Goal: Transaction & Acquisition: Subscribe to service/newsletter

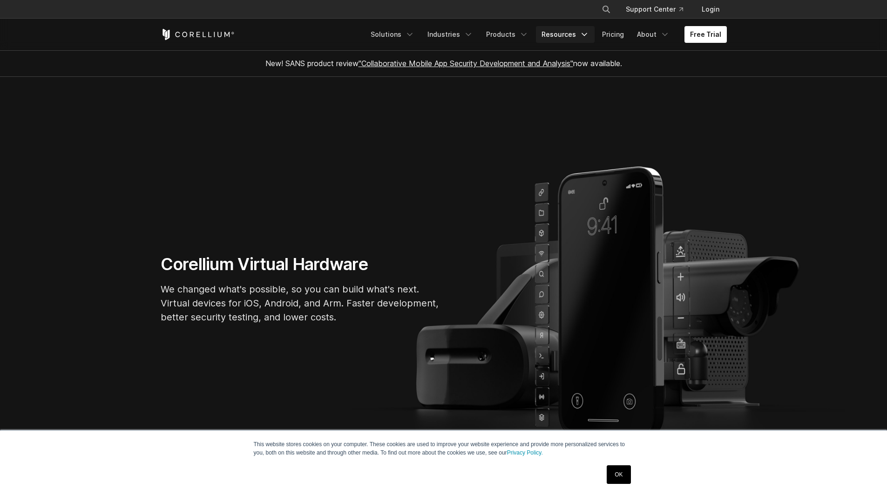
click at [593, 39] on link "Resources" at bounding box center [565, 34] width 59 height 17
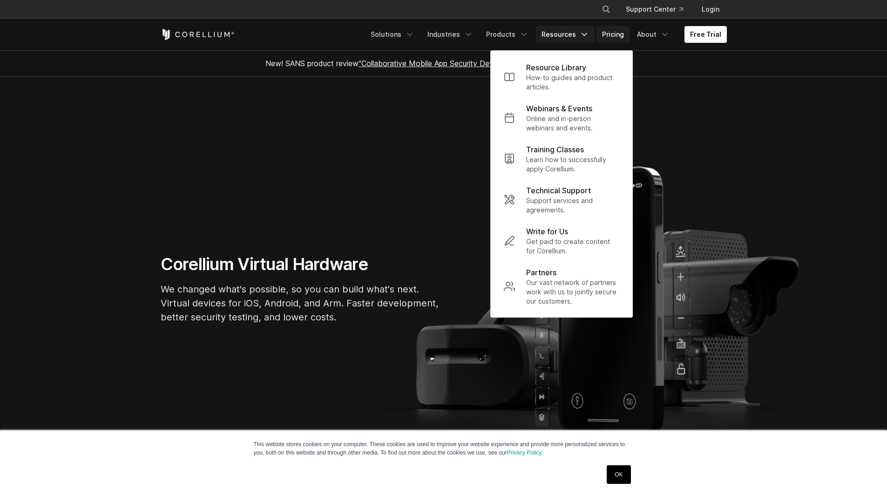
click at [617, 35] on link "Pricing" at bounding box center [612, 34] width 33 height 17
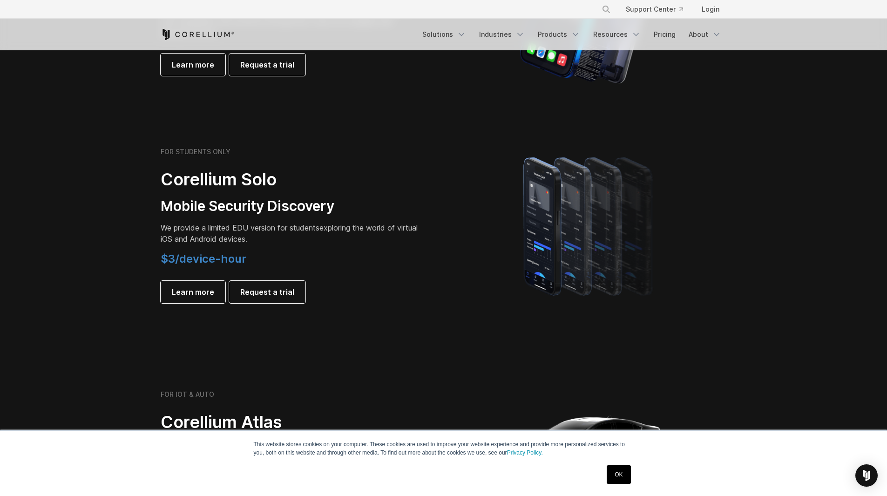
scroll to position [605, 0]
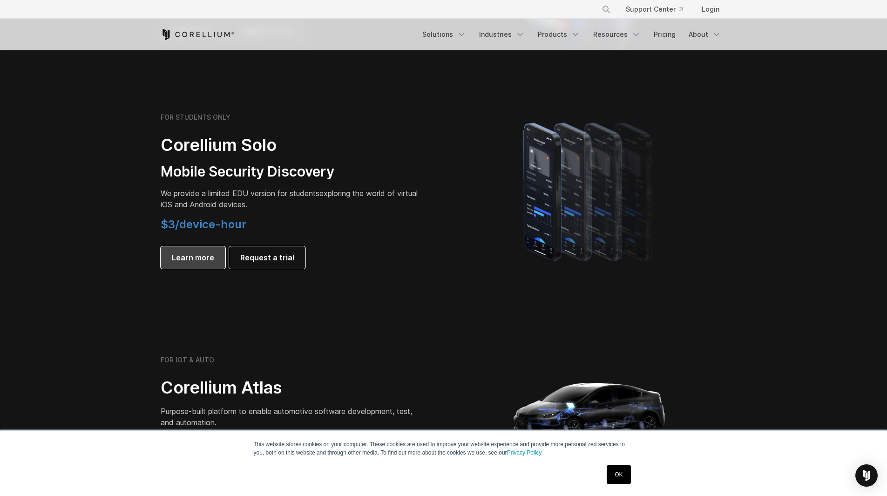
click at [199, 251] on link "Learn more" at bounding box center [193, 257] width 65 height 22
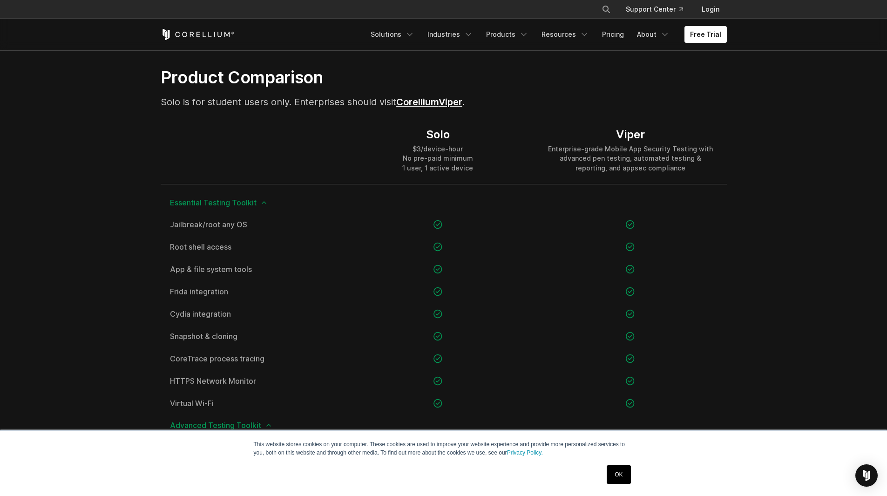
scroll to position [652, 0]
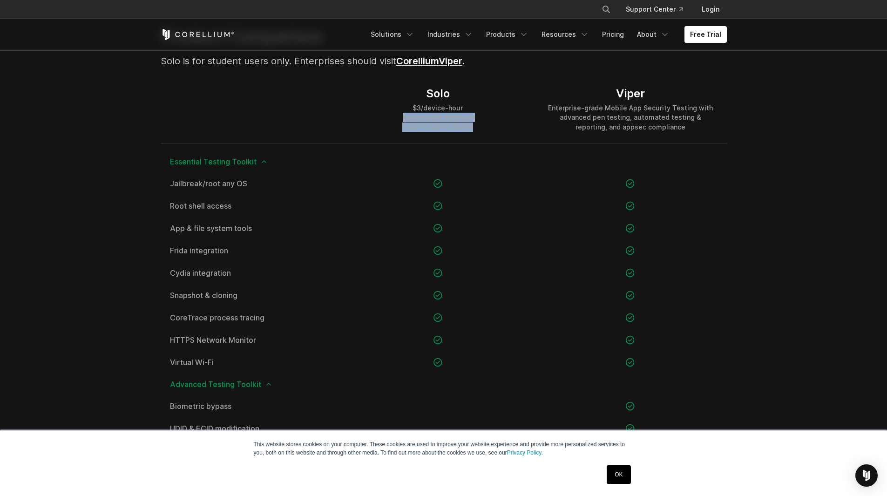
drag, startPoint x: 400, startPoint y: 119, endPoint x: 473, endPoint y: 126, distance: 72.5
click at [473, 126] on div "Solo $3/device-hour No pre-paid minimum 1 user, 1 active device" at bounding box center [438, 108] width 192 height 67
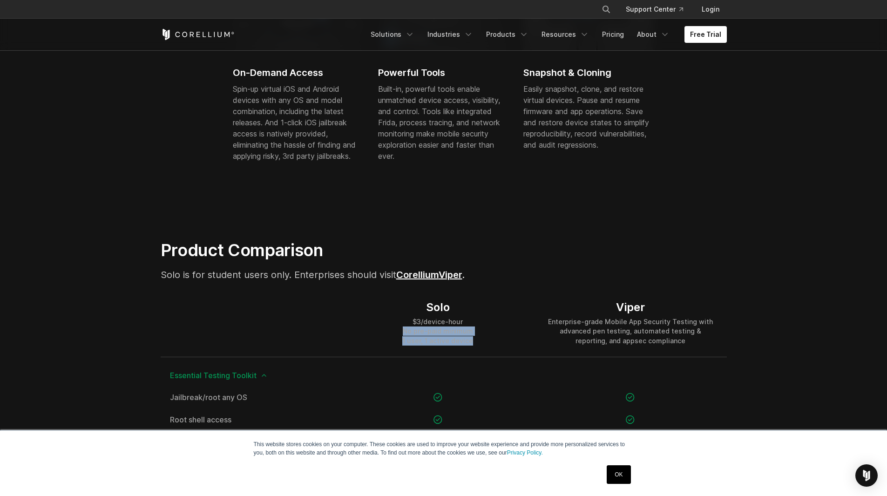
scroll to position [0, 0]
